Goal: Understand process/instructions: Learn how to perform a task or action

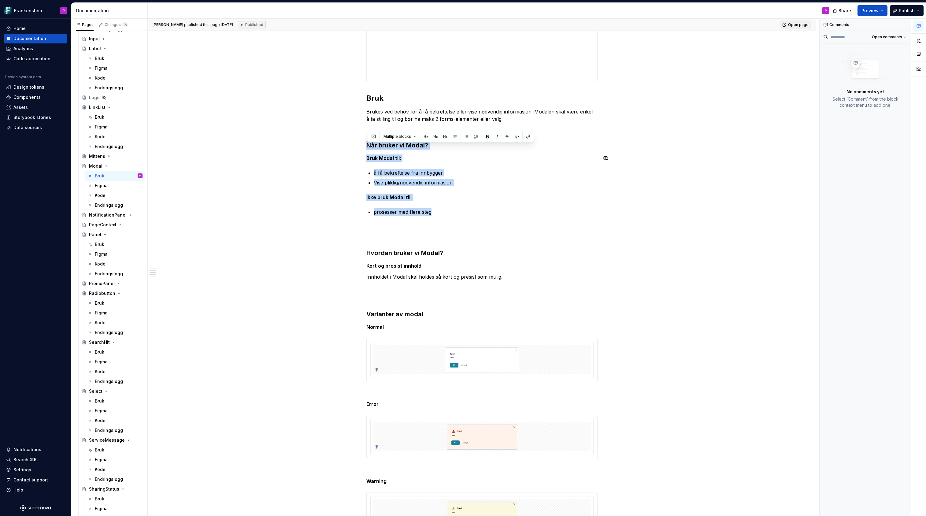
scroll to position [170, 0]
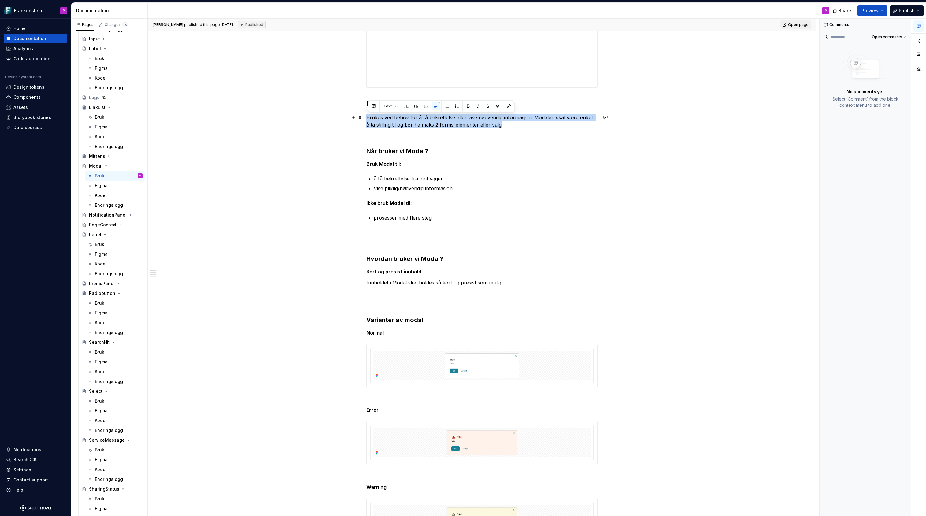
drag, startPoint x: 503, startPoint y: 124, endPoint x: 367, endPoint y: 119, distance: 136.2
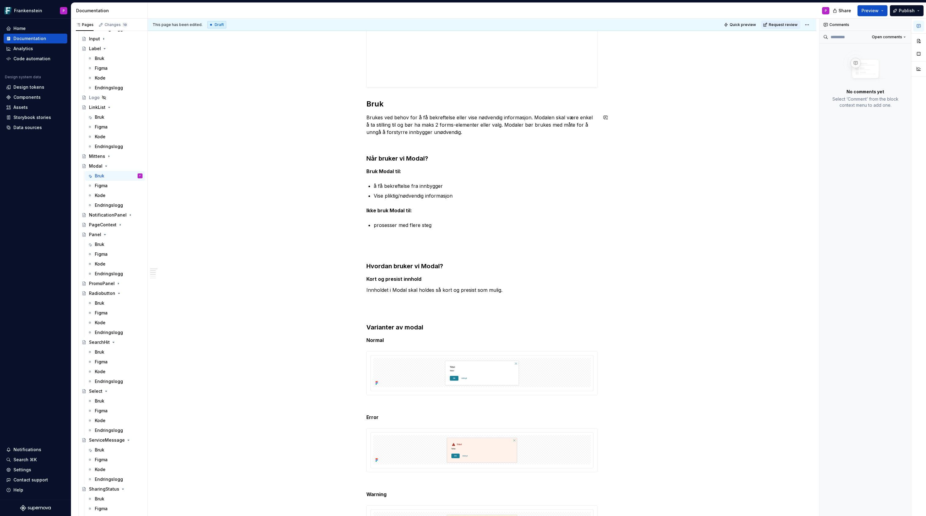
type textarea "*"
drag, startPoint x: 504, startPoint y: 290, endPoint x: 369, endPoint y: 292, distance: 134.9
click at [369, 292] on p "Innholdet i Modal skal holdes så kort og presist som mulig." at bounding box center [481, 289] width 231 height 7
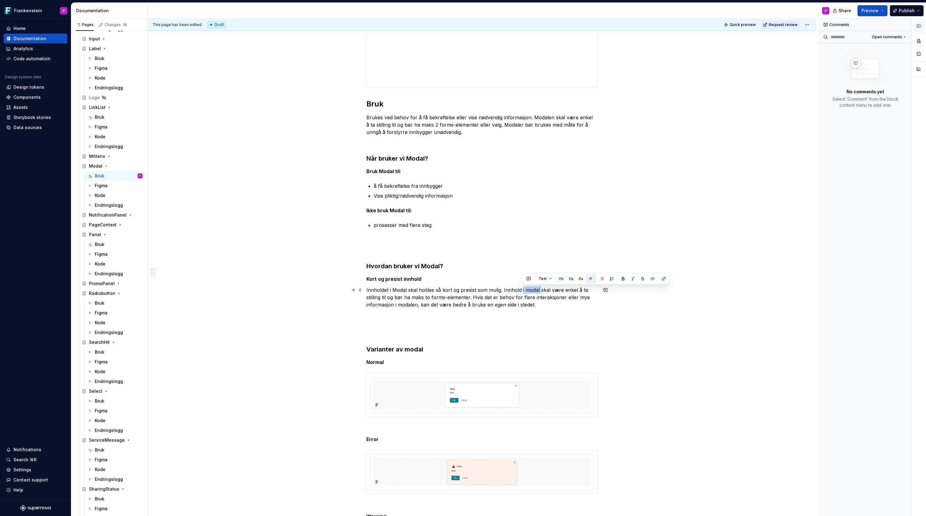
drag, startPoint x: 522, startPoint y: 290, endPoint x: 541, endPoint y: 290, distance: 18.7
click at [541, 290] on p "Innholdet i Modal skal holdes så kort og presist som mulig. Innhold i modal ska…" at bounding box center [481, 300] width 231 height 29
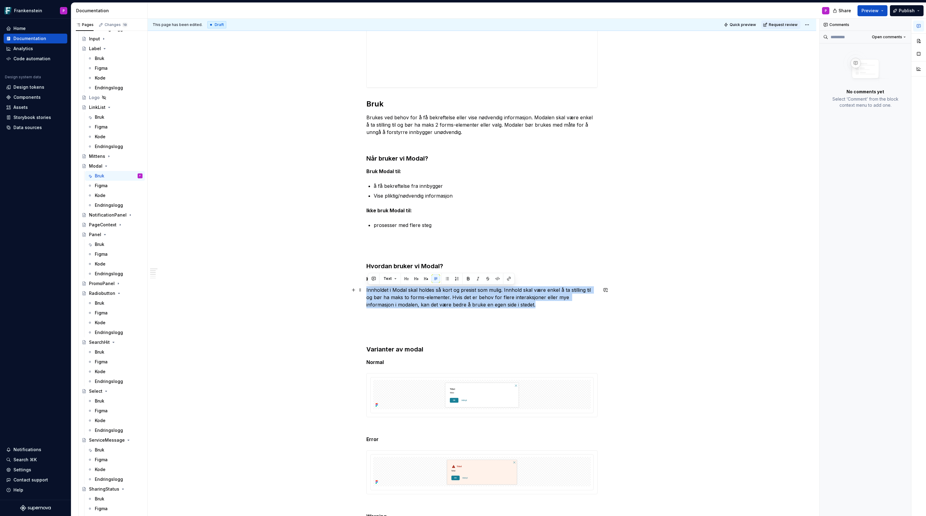
drag, startPoint x: 510, startPoint y: 305, endPoint x: 368, endPoint y: 292, distance: 142.8
click at [368, 292] on p "Innholdet i Modal skal holdes så kort og presist som mulig. Innhold skal være e…" at bounding box center [481, 300] width 231 height 29
click at [397, 291] on p "Innholdet i Modal skal holdes så kort og presist som mulig. Innhold skal være e…" at bounding box center [481, 300] width 231 height 29
drag, startPoint x: 510, startPoint y: 304, endPoint x: 365, endPoint y: 291, distance: 146.2
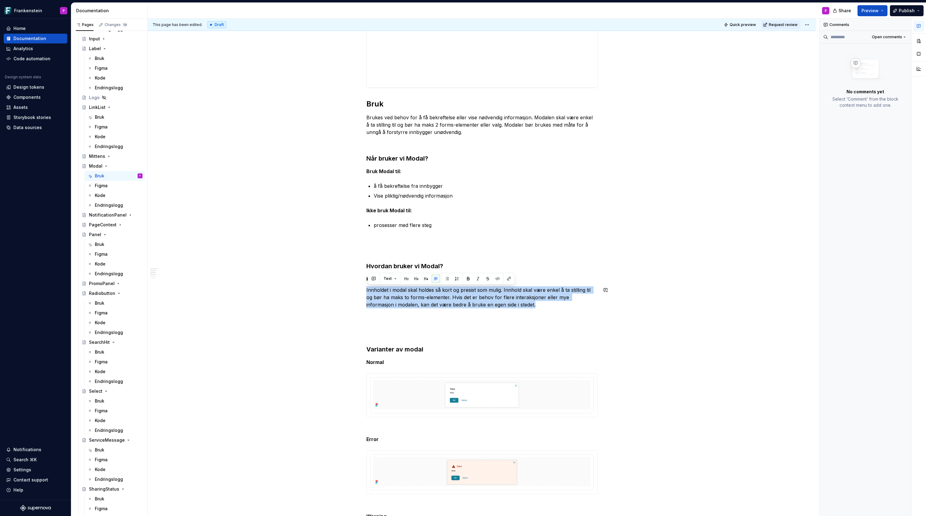
copy p "Innholdet i modal skal holdes så kort og presist som mulig. Innhold skal være e…"
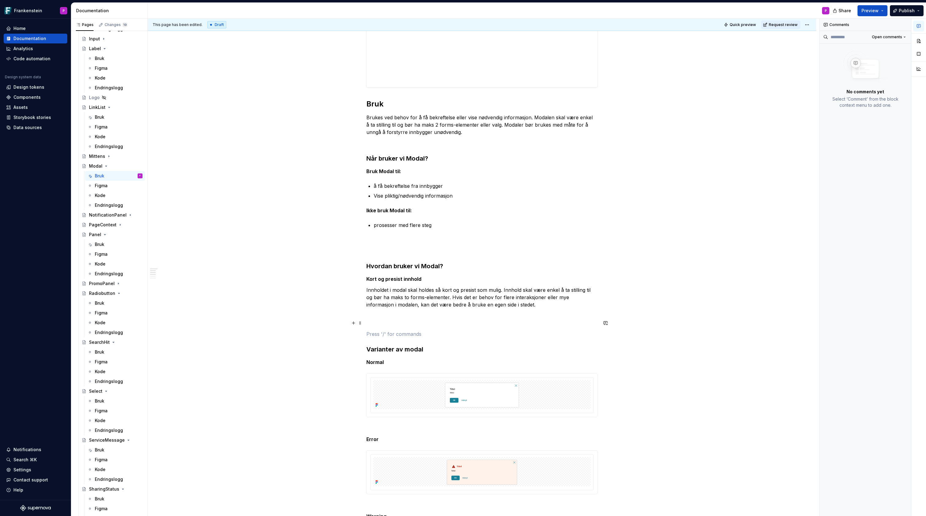
click at [401, 322] on p at bounding box center [481, 322] width 231 height 7
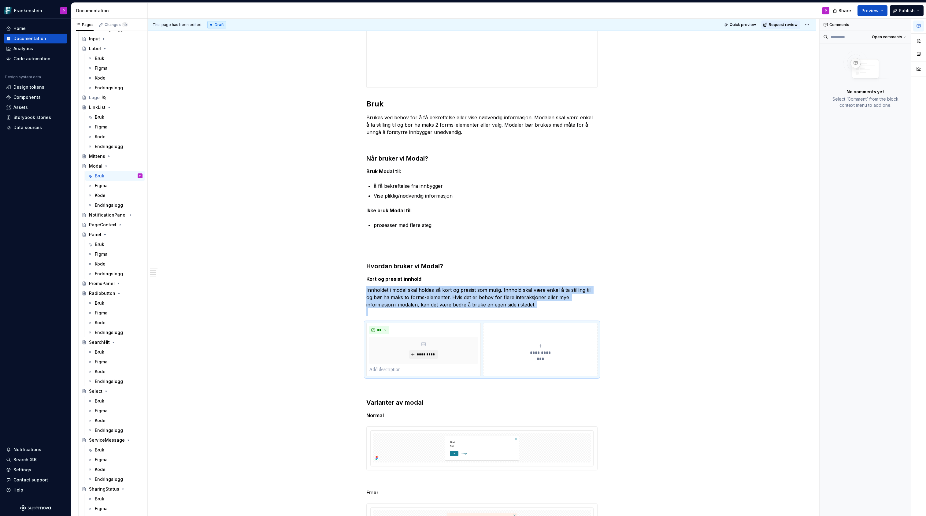
type textarea "*"
click at [418, 354] on button "*********" at bounding box center [423, 354] width 29 height 9
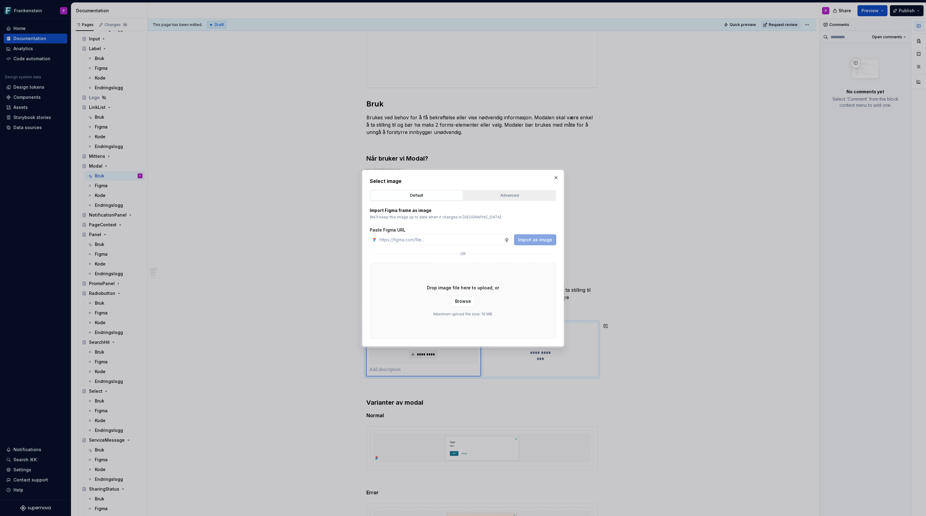
click at [492, 195] on div "Advanced" at bounding box center [510, 195] width 88 height 6
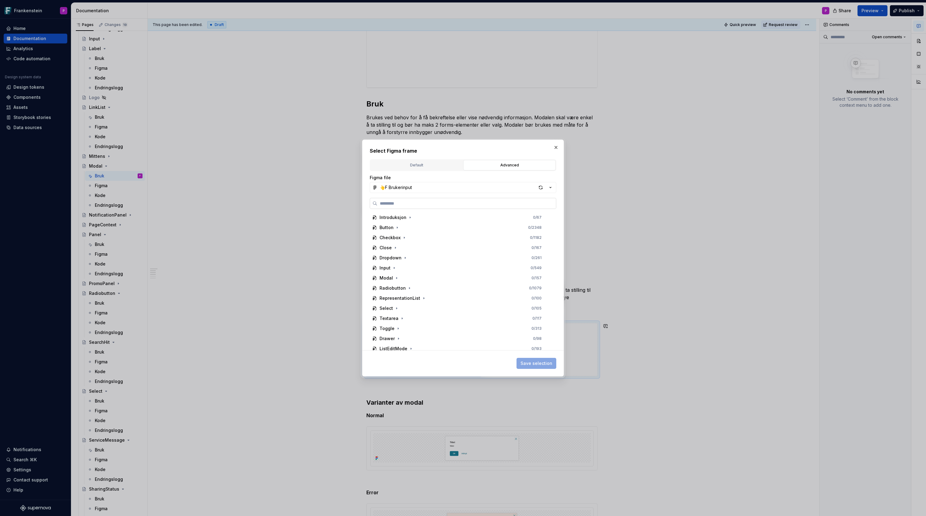
type input "**********"
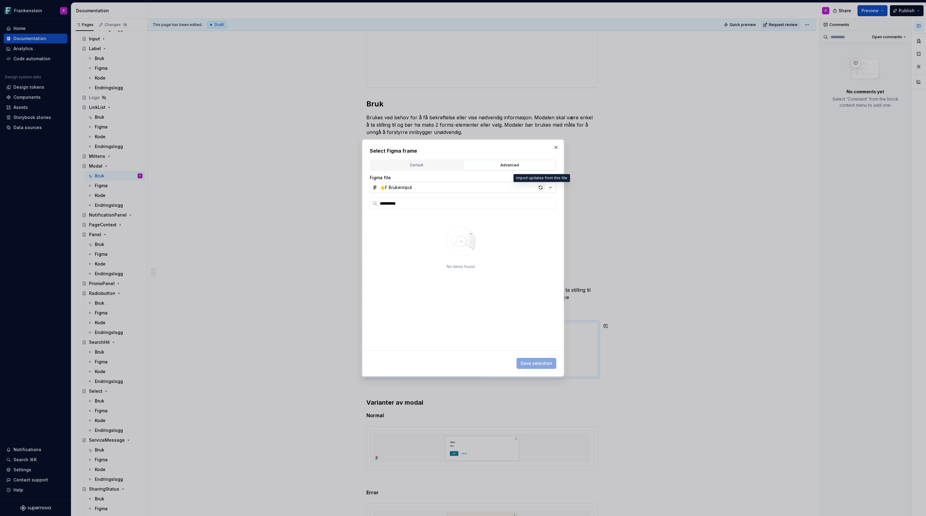
click at [541, 186] on div "button" at bounding box center [541, 187] width 9 height 9
type textarea "*"
